Goal: Find specific page/section: Find specific page/section

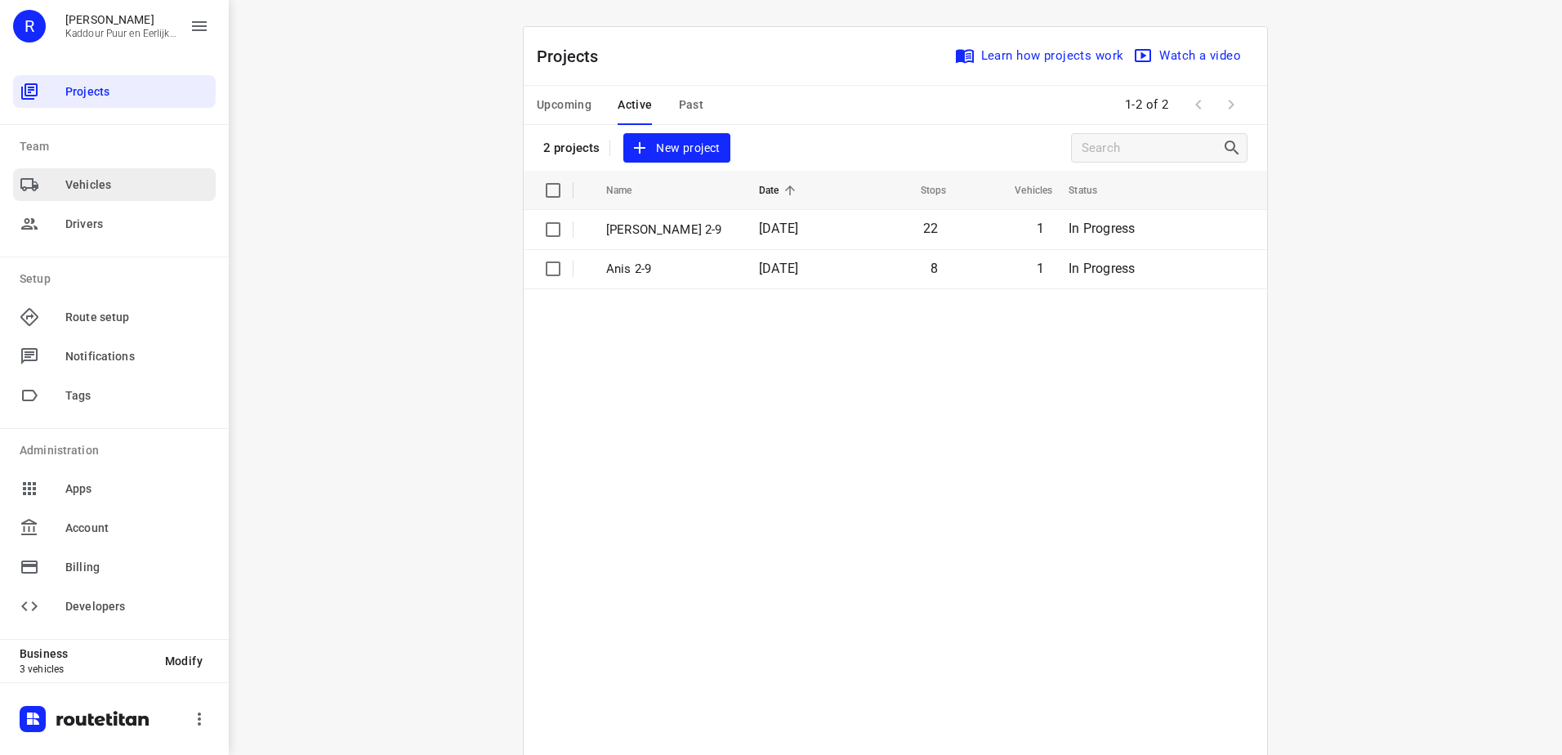
click at [148, 190] on span "Vehicles" at bounding box center [137, 184] width 144 height 17
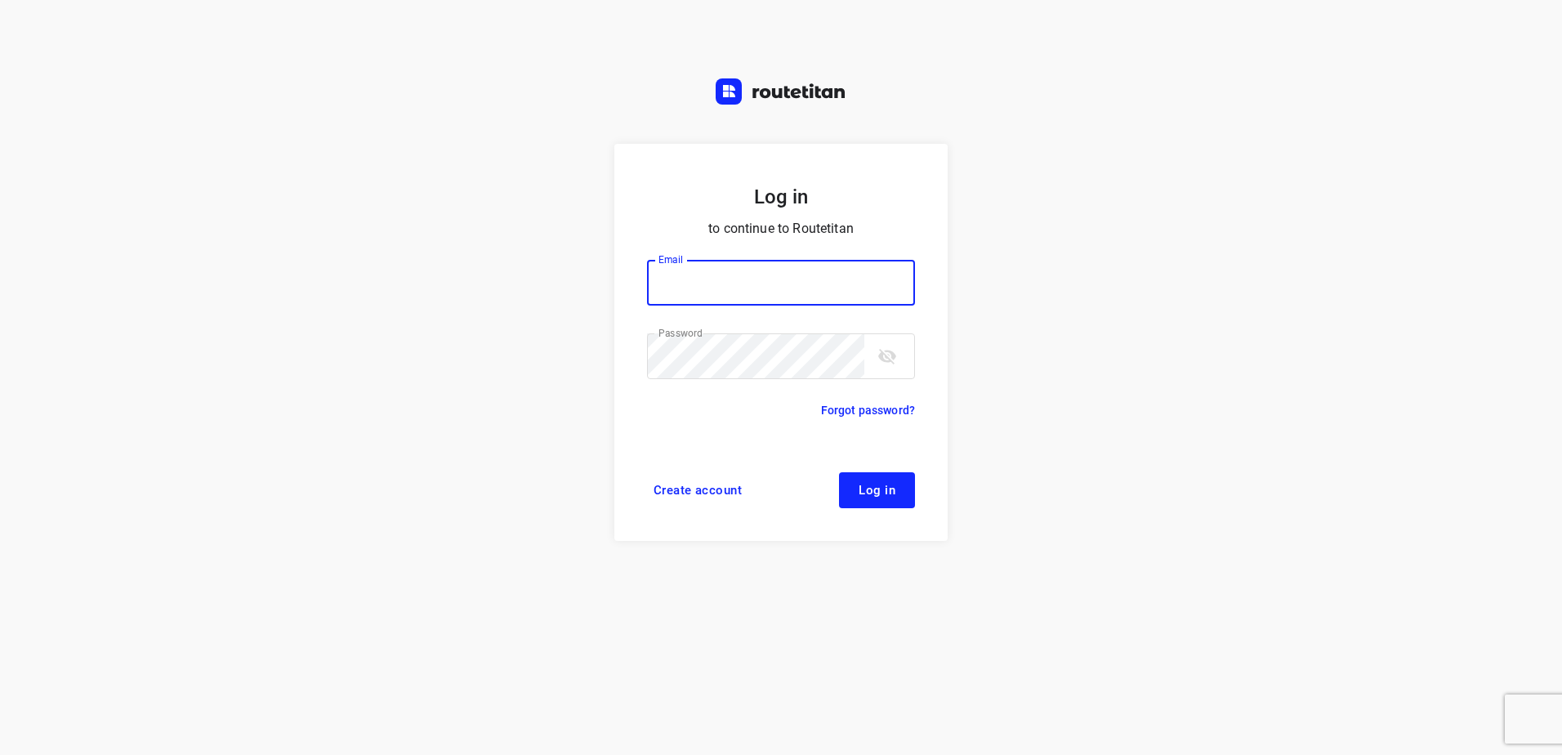
type input "[EMAIL_ADDRESS][DOMAIN_NAME]"
click at [905, 489] on button "Log in" at bounding box center [877, 490] width 76 height 36
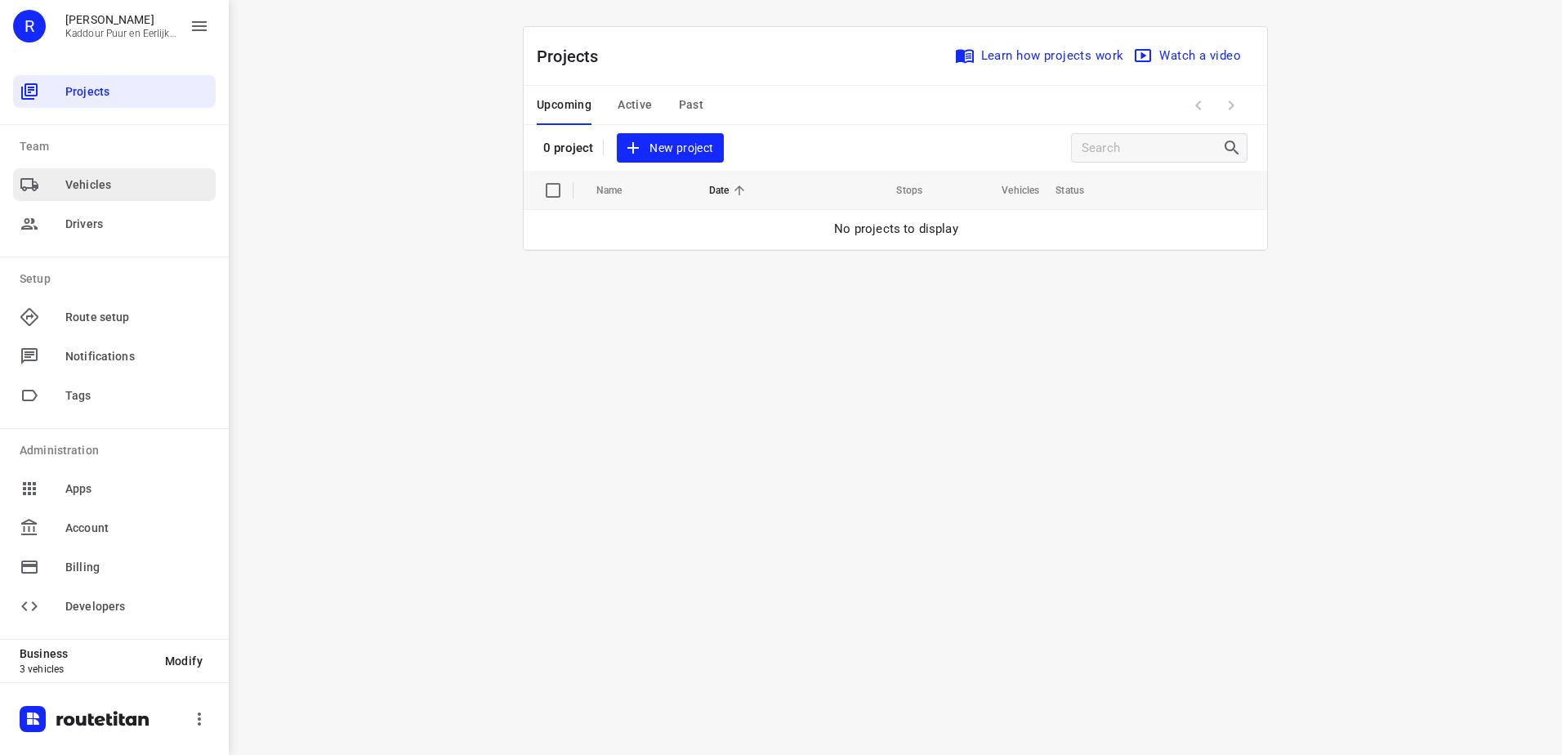
click at [88, 199] on div "Vehicles" at bounding box center [114, 184] width 203 height 33
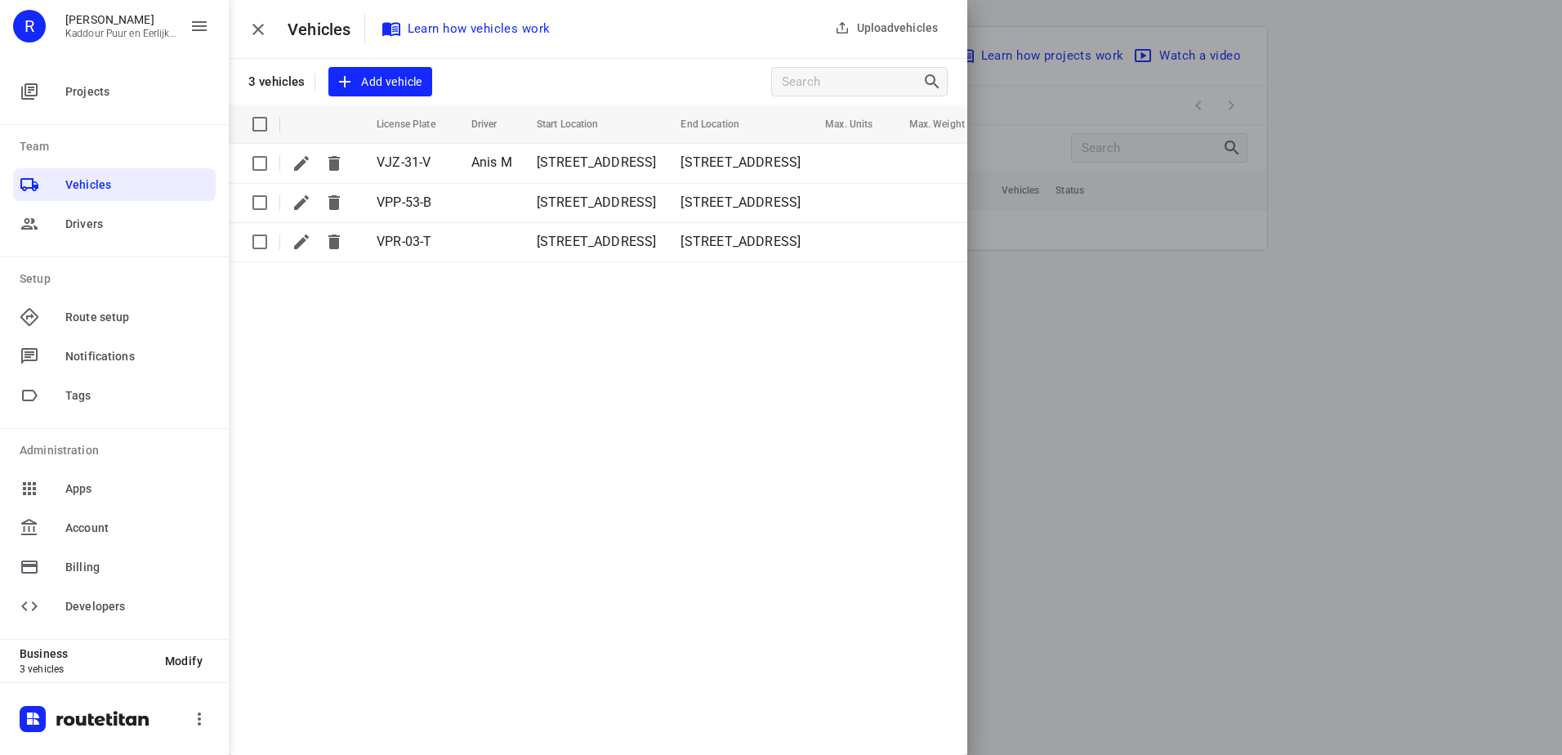
click at [259, 32] on icon "button" at bounding box center [258, 30] width 20 height 20
